Goal: Task Accomplishment & Management: Use online tool/utility

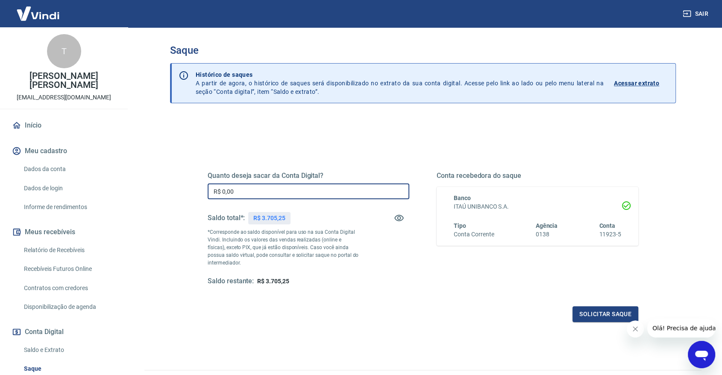
click at [307, 187] on input "R$ 0,00" at bounding box center [309, 192] width 202 height 16
type input "R$ 3.700,00"
click at [592, 311] on button "Solicitar saque" at bounding box center [605, 315] width 66 height 16
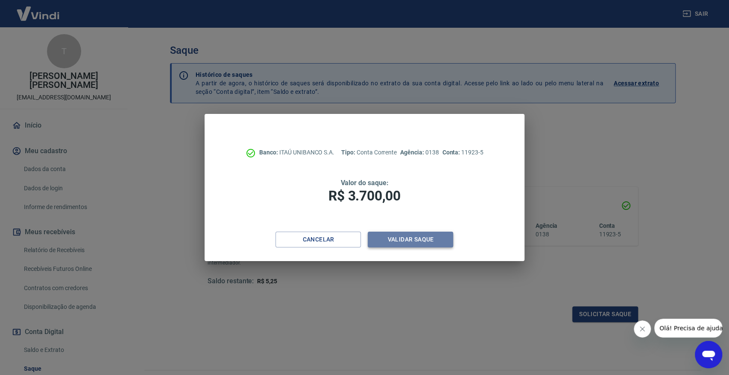
click at [437, 240] on button "Validar saque" at bounding box center [410, 240] width 85 height 16
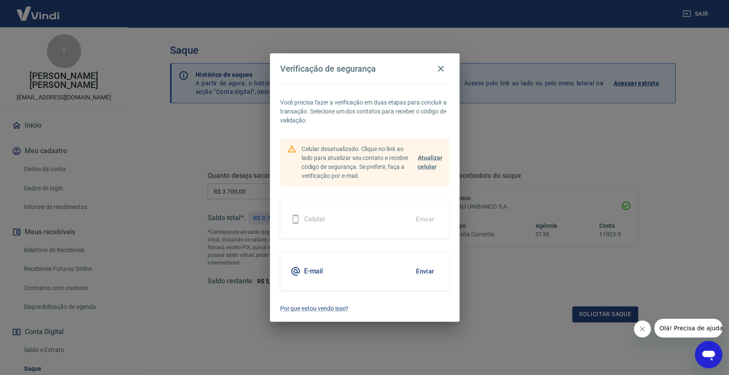
click at [422, 265] on button "Enviar" at bounding box center [425, 272] width 28 height 18
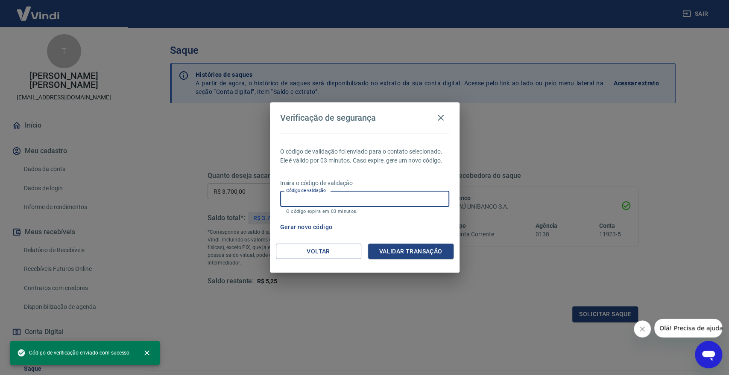
click at [409, 201] on input "Código de validação" at bounding box center [364, 199] width 169 height 16
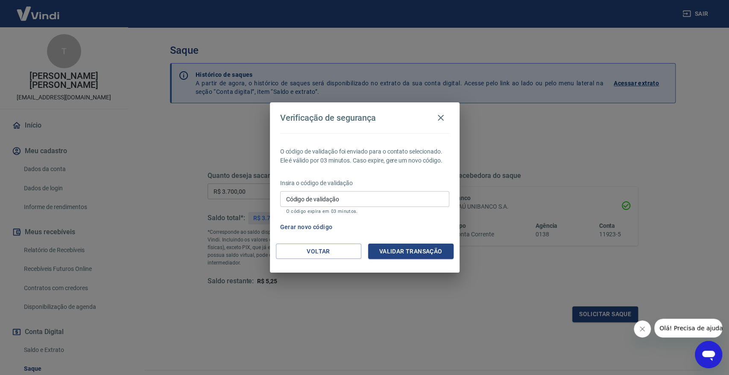
click at [406, 182] on p "Insira o código de validação" at bounding box center [364, 183] width 169 height 9
click at [400, 194] on input "Código de validação" at bounding box center [364, 199] width 169 height 16
click at [442, 120] on icon "button" at bounding box center [441, 118] width 6 height 6
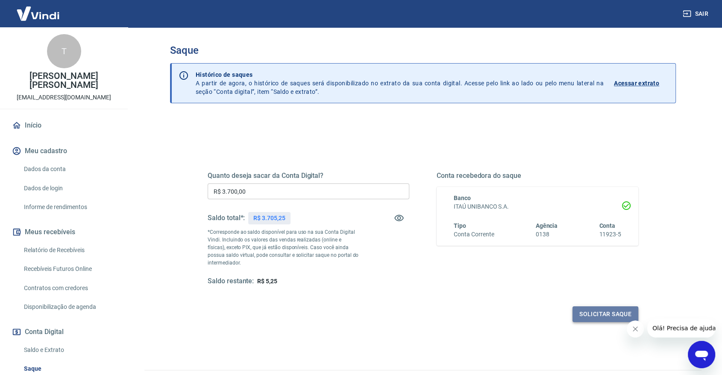
click at [608, 310] on button "Solicitar saque" at bounding box center [605, 315] width 66 height 16
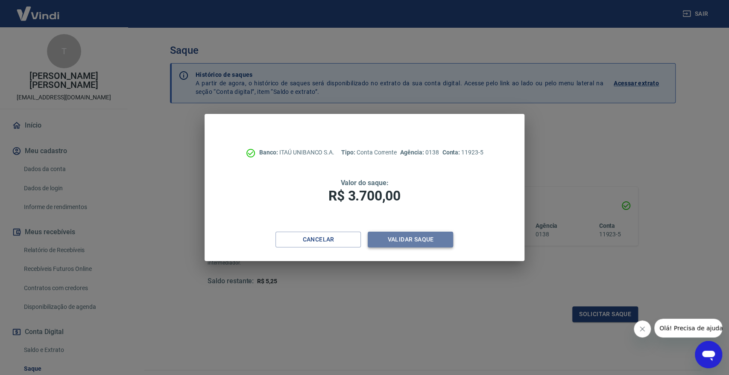
click at [431, 239] on button "Validar saque" at bounding box center [410, 240] width 85 height 16
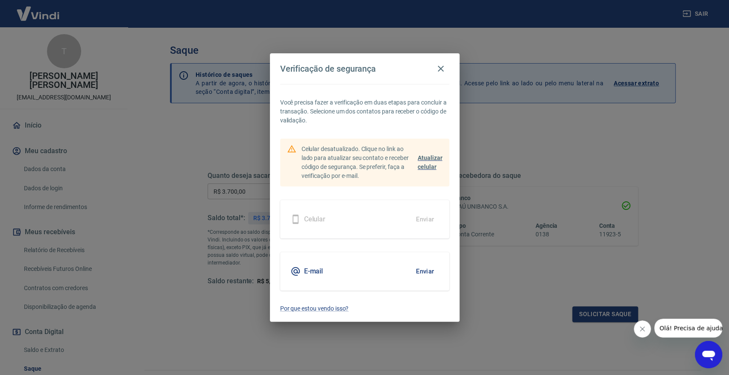
click at [431, 156] on span "Atualizar celular" at bounding box center [430, 163] width 25 height 16
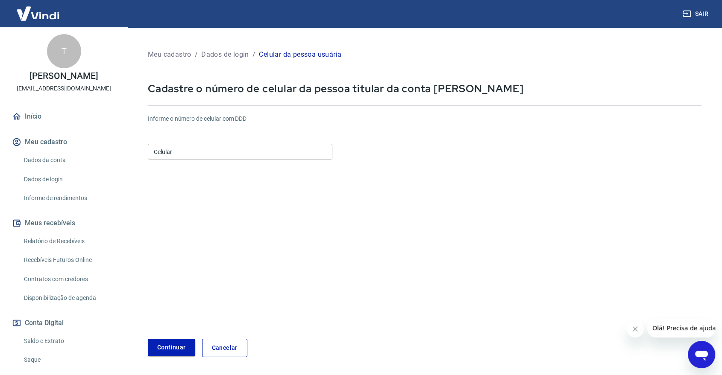
click at [189, 158] on input "Celular" at bounding box center [240, 152] width 185 height 16
type input "(11) 95988-8950"
click at [182, 341] on button "Continuar" at bounding box center [171, 348] width 47 height 18
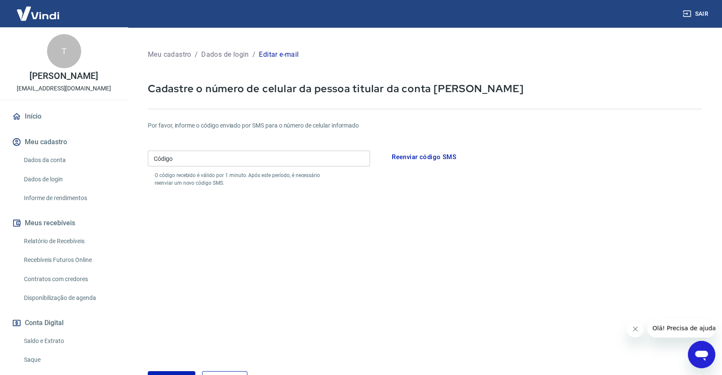
click at [245, 161] on input "Código" at bounding box center [259, 159] width 222 height 16
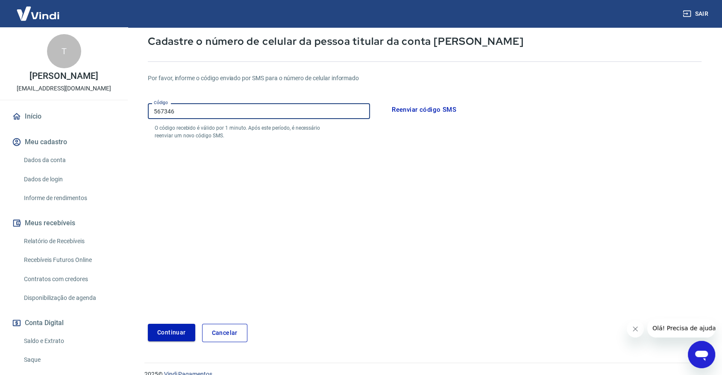
type input "567346"
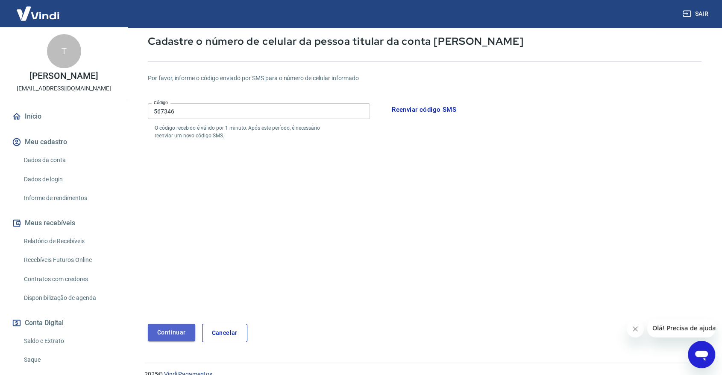
click at [185, 331] on button "Continuar" at bounding box center [171, 333] width 47 height 18
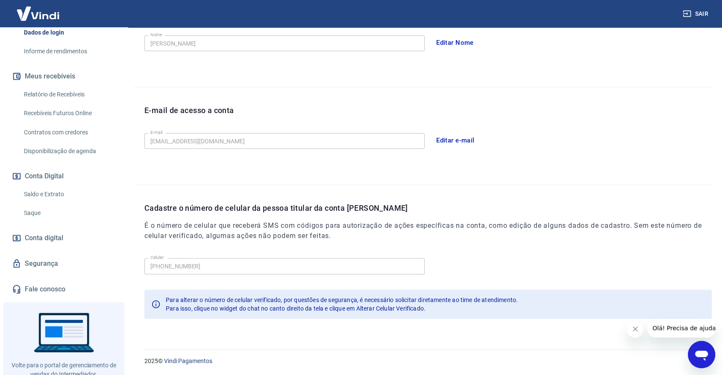
scroll to position [126, 0]
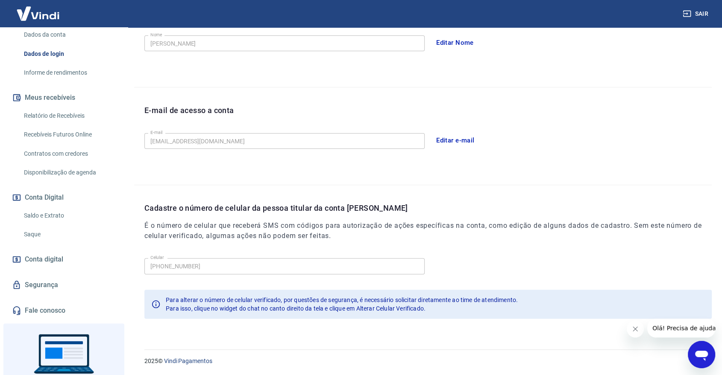
click at [74, 218] on link "Saldo e Extrato" at bounding box center [69, 216] width 97 height 18
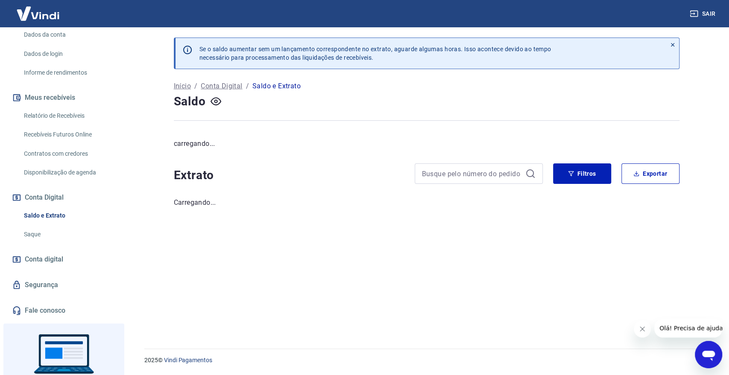
click at [65, 238] on link "Saque" at bounding box center [69, 235] width 97 height 18
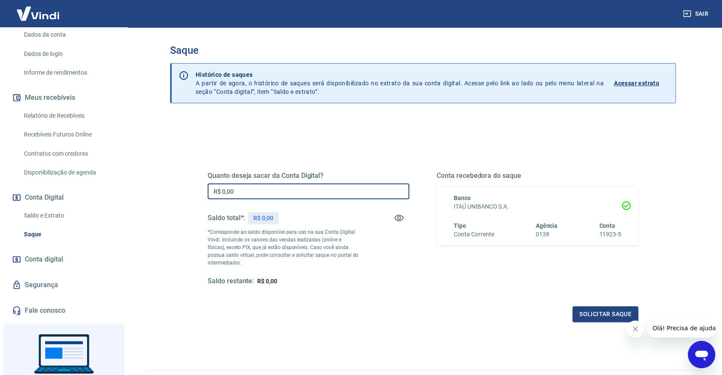
click at [295, 190] on input "R$ 0,00" at bounding box center [309, 192] width 202 height 16
type input "R$ 3.700,00"
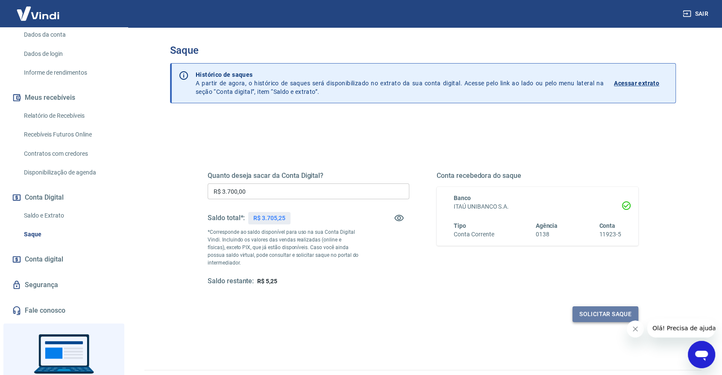
click at [595, 315] on button "Solicitar saque" at bounding box center [605, 315] width 66 height 16
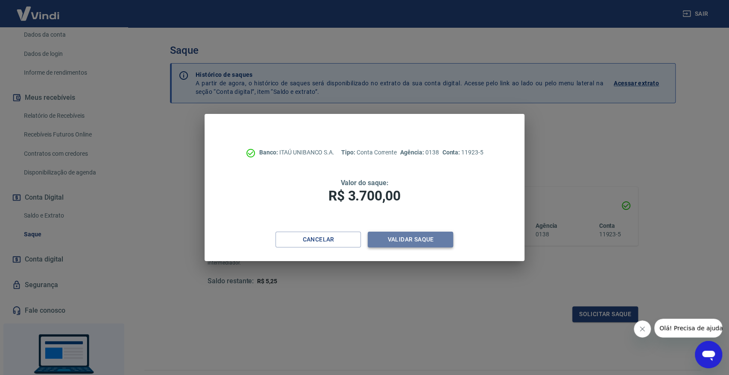
click at [439, 240] on button "Validar saque" at bounding box center [410, 240] width 85 height 16
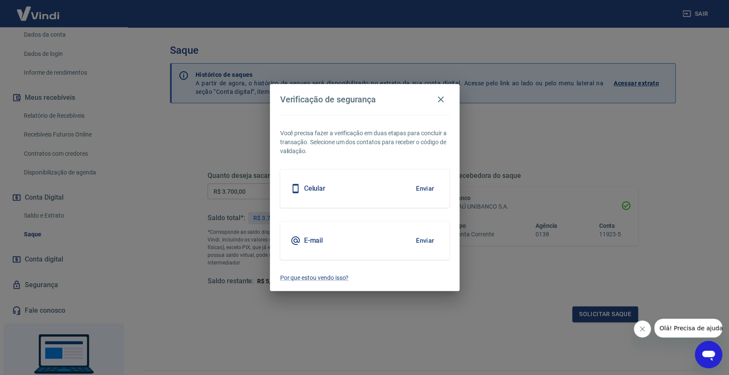
click at [424, 187] on button "Enviar" at bounding box center [425, 189] width 28 height 18
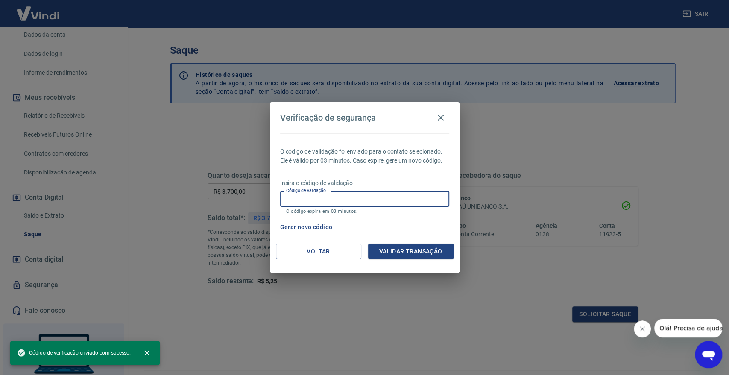
click at [330, 202] on input "Código de validação" at bounding box center [364, 199] width 169 height 16
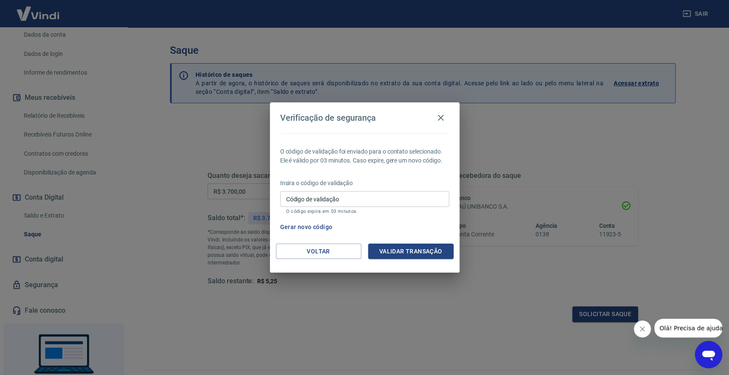
click at [354, 199] on input "Código de validação" at bounding box center [364, 199] width 169 height 16
click at [437, 259] on button "Validar transação" at bounding box center [410, 252] width 85 height 16
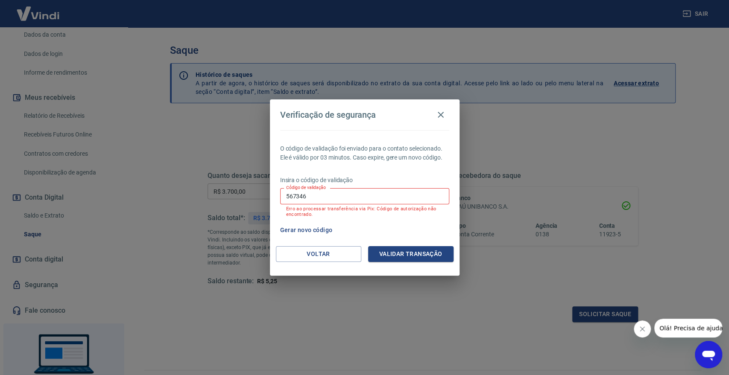
click at [385, 199] on input "567346" at bounding box center [364, 196] width 169 height 16
type input "5"
click at [334, 198] on div "Código de validação Código de validação Erro ao processar transferência via Pix…" at bounding box center [364, 202] width 169 height 29
click at [302, 232] on button "Gerar novo código" at bounding box center [306, 231] width 59 height 16
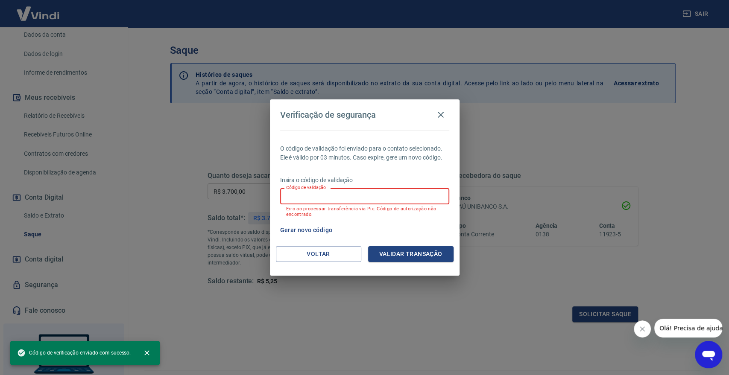
click at [349, 199] on input "Código de validação" at bounding box center [364, 196] width 169 height 16
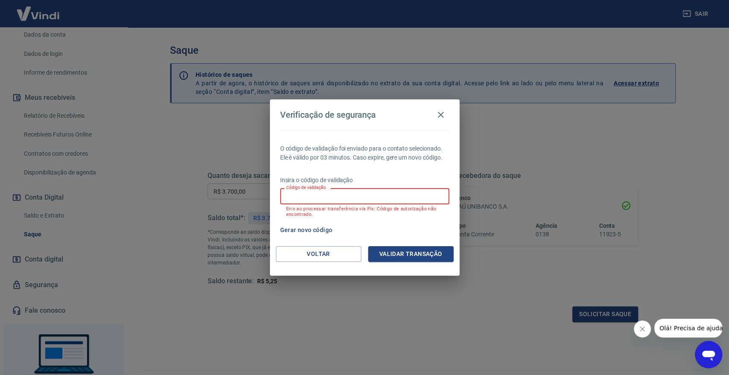
click at [384, 200] on input "Código de validação" at bounding box center [364, 196] width 169 height 16
click at [294, 207] on p "Erro ao processar transferência via Pix: Código de autorização não encontrado." at bounding box center [364, 211] width 157 height 11
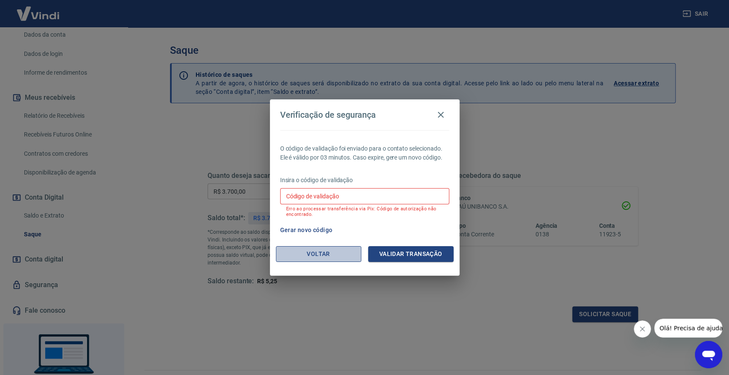
click at [327, 252] on button "Voltar" at bounding box center [318, 254] width 85 height 16
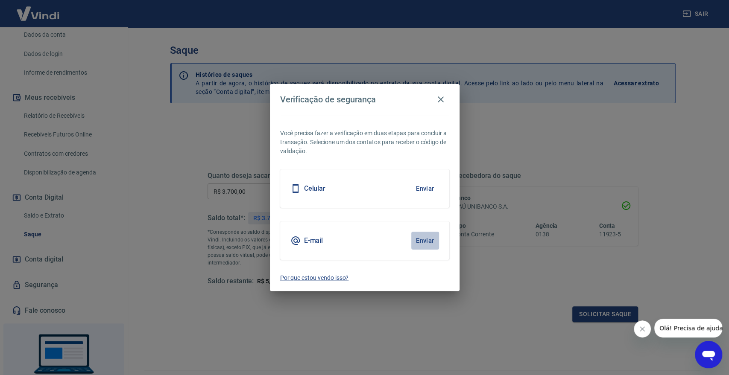
click at [430, 240] on button "Enviar" at bounding box center [425, 241] width 28 height 18
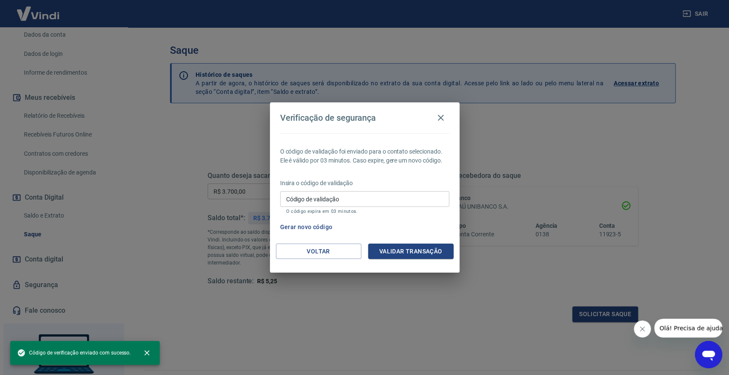
click at [384, 205] on input "Código de validação" at bounding box center [364, 199] width 169 height 16
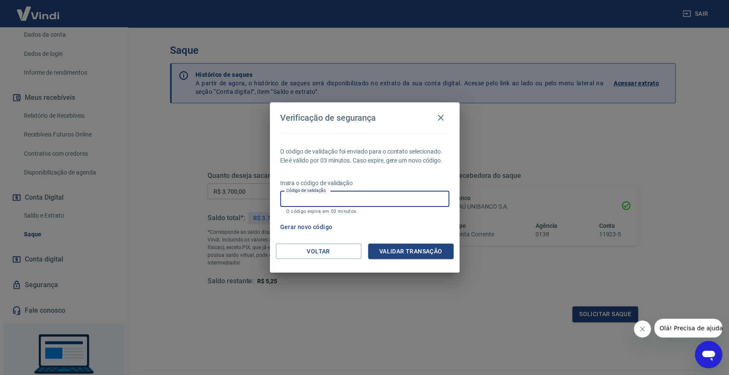
drag, startPoint x: 338, startPoint y: 193, endPoint x: 354, endPoint y: 205, distance: 20.3
click at [338, 193] on input "Código de validação" at bounding box center [364, 199] width 169 height 16
paste input "864314"
type input "864314"
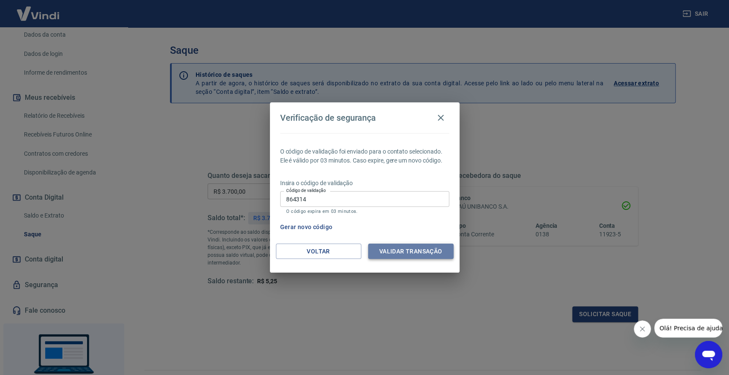
click at [405, 246] on button "Validar transação" at bounding box center [410, 252] width 85 height 16
